Goal: Task Accomplishment & Management: Use online tool/utility

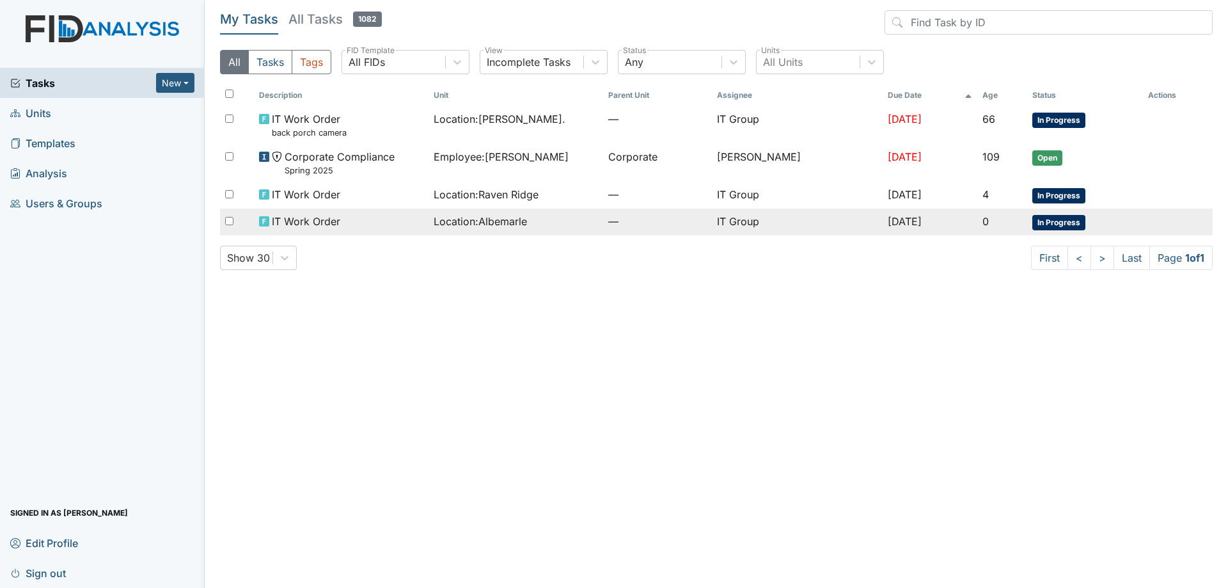
click at [522, 222] on span "Location : Albemarle" at bounding box center [480, 221] width 93 height 15
